Goal: Consume media (video, audio)

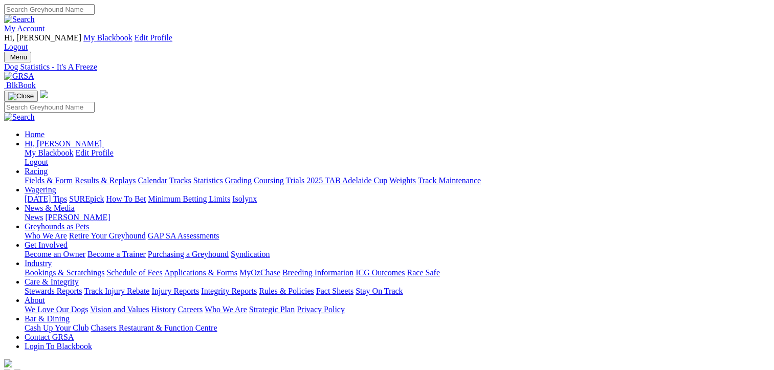
click at [124, 176] on link "Results & Replays" at bounding box center [105, 180] width 61 height 9
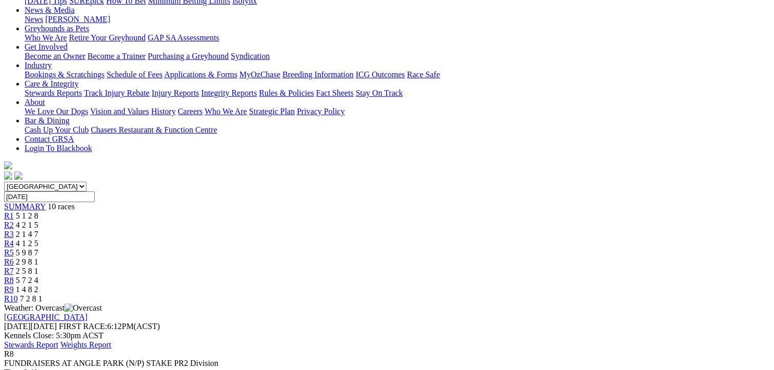
scroll to position [51, 0]
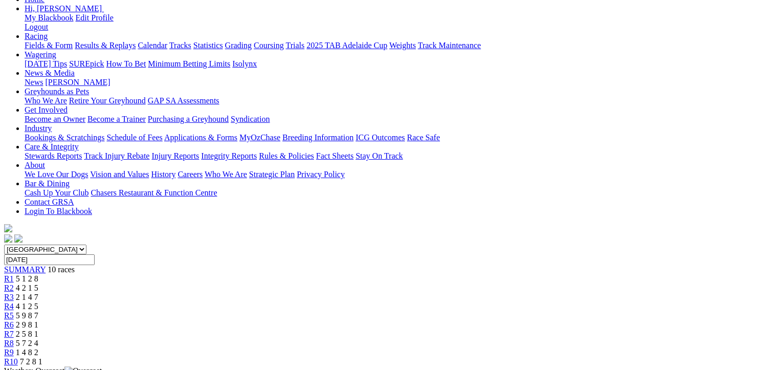
scroll to position [153, 0]
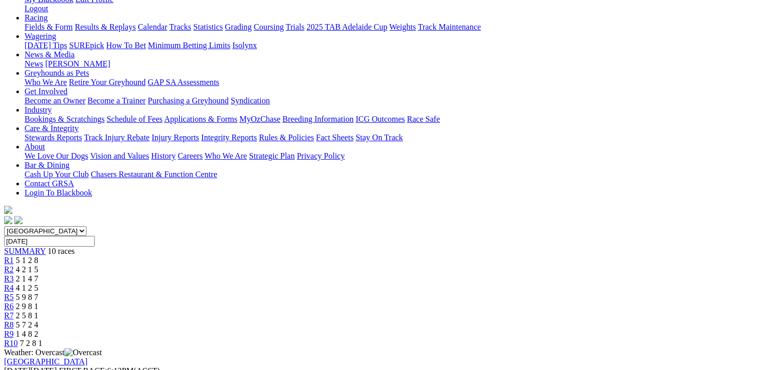
click at [617, 329] on div "R9 1 4 8 2" at bounding box center [386, 333] width 765 height 9
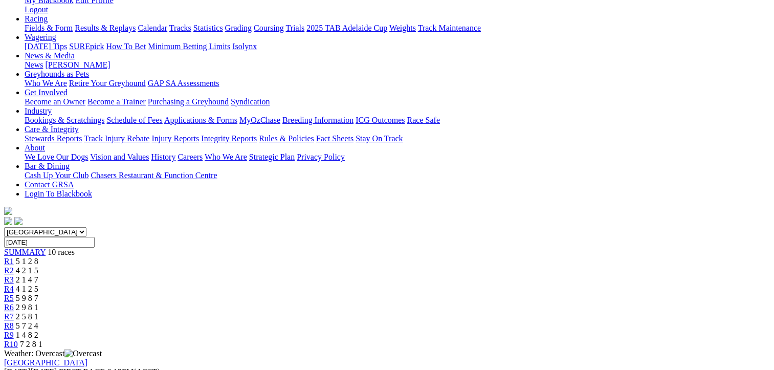
scroll to position [0, 0]
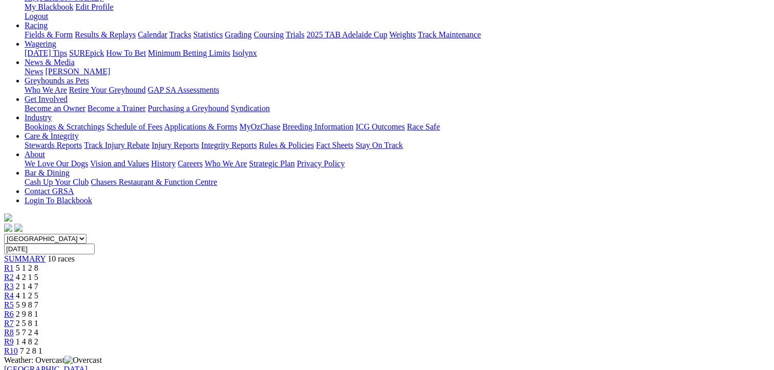
scroll to position [205, 0]
